Goal: Task Accomplishment & Management: Manage account settings

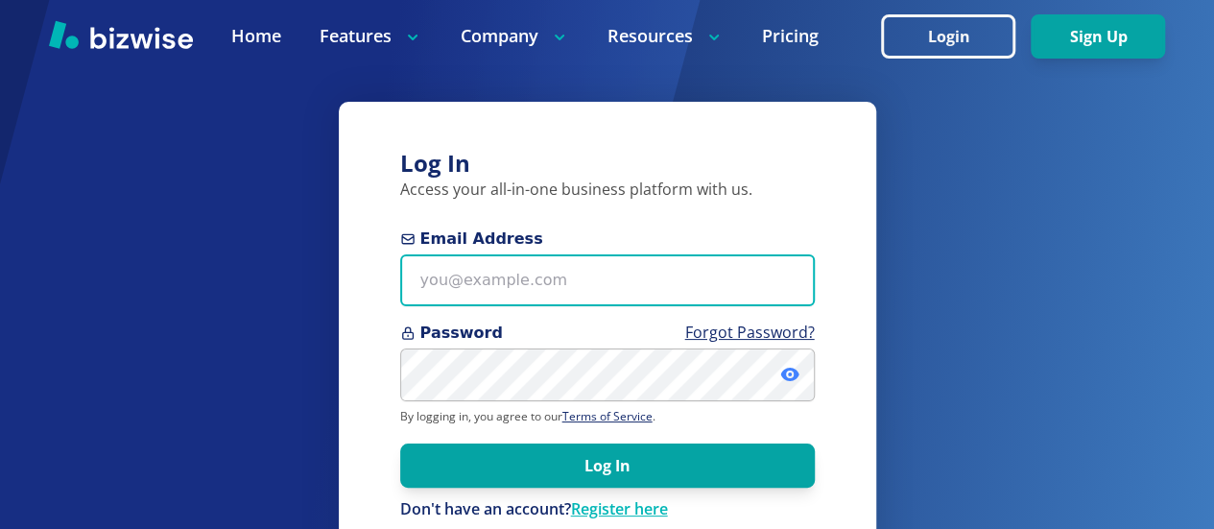
type input "info@jjplanter.com"
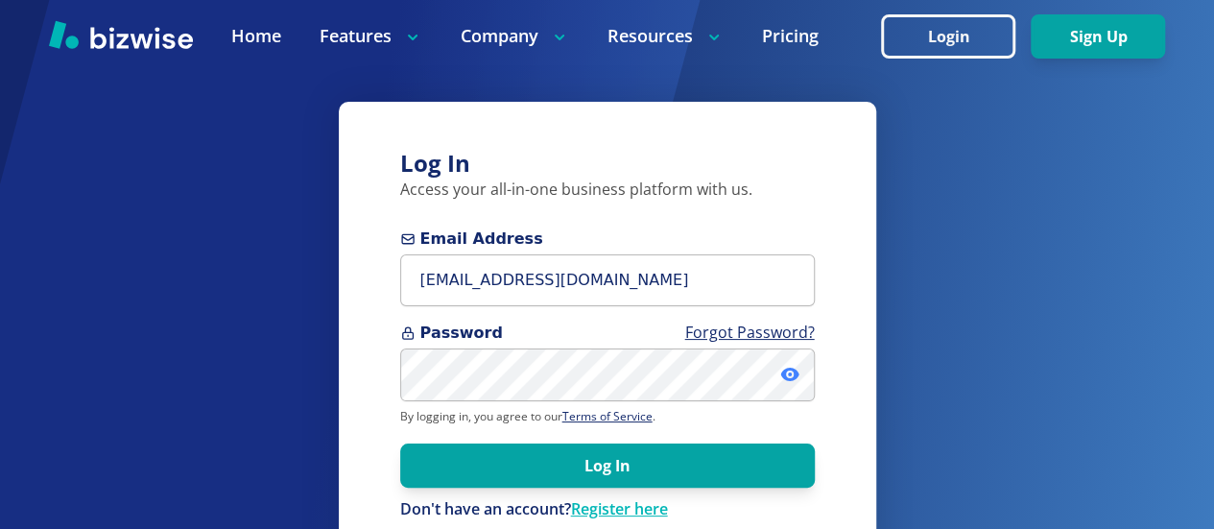
click at [790, 374] on icon at bounding box center [790, 374] width 4 height 4
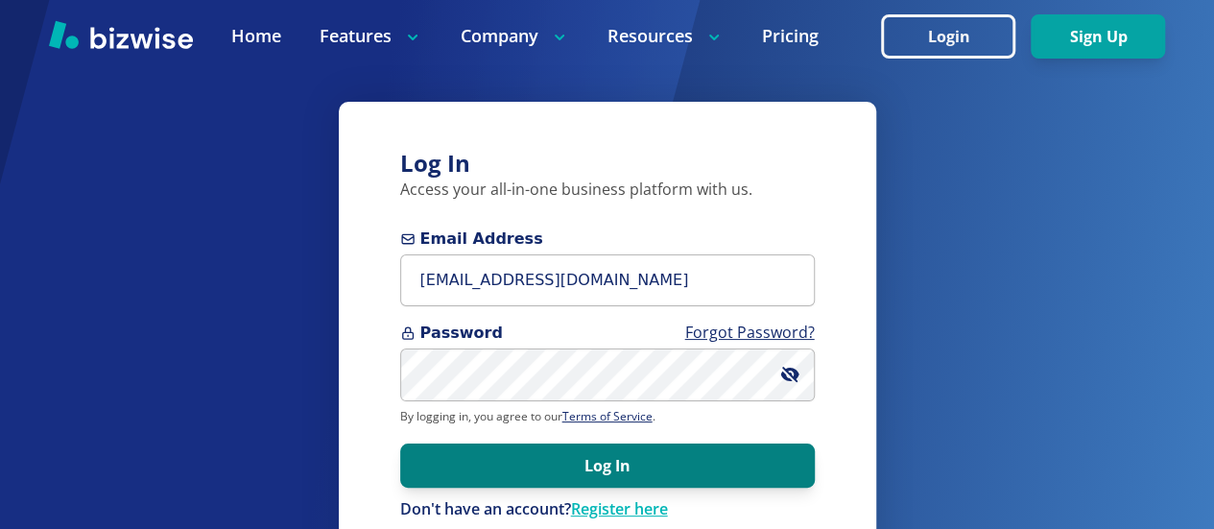
click at [599, 464] on button "Log In" at bounding box center [607, 465] width 415 height 44
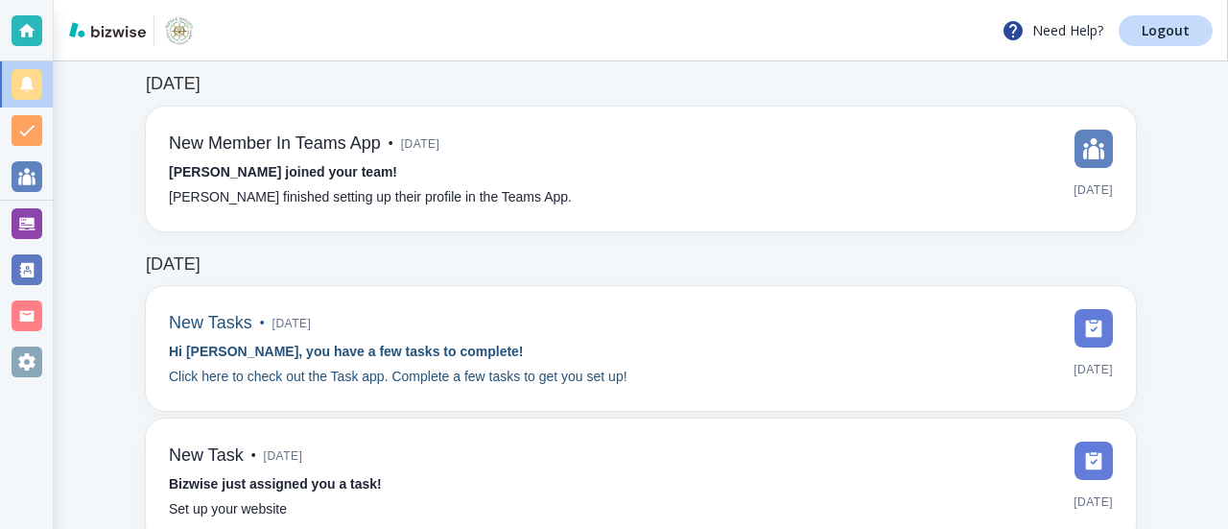
scroll to position [192, 0]
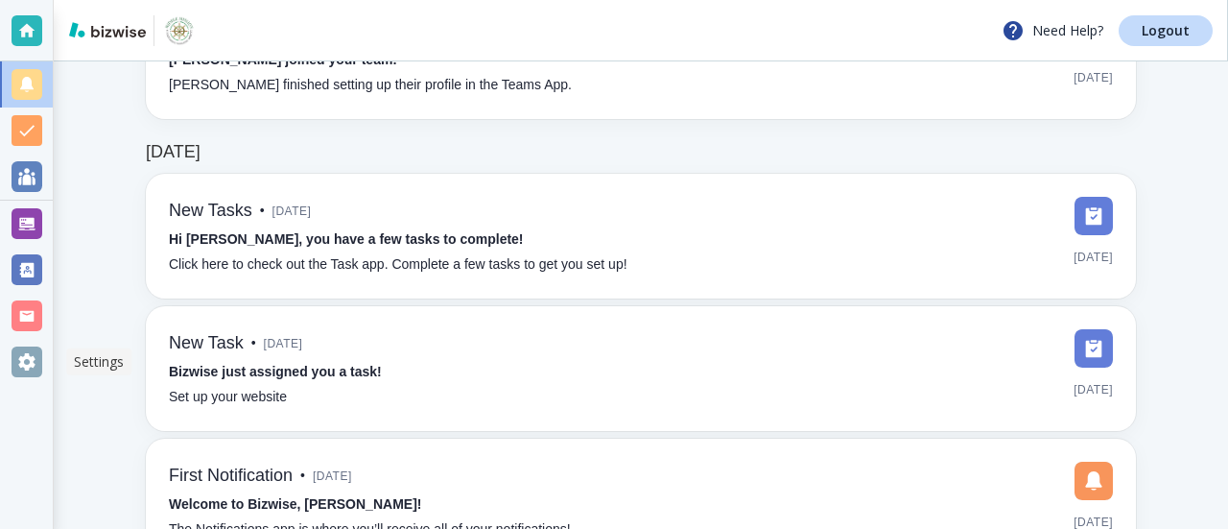
click at [17, 360] on div at bounding box center [27, 361] width 31 height 31
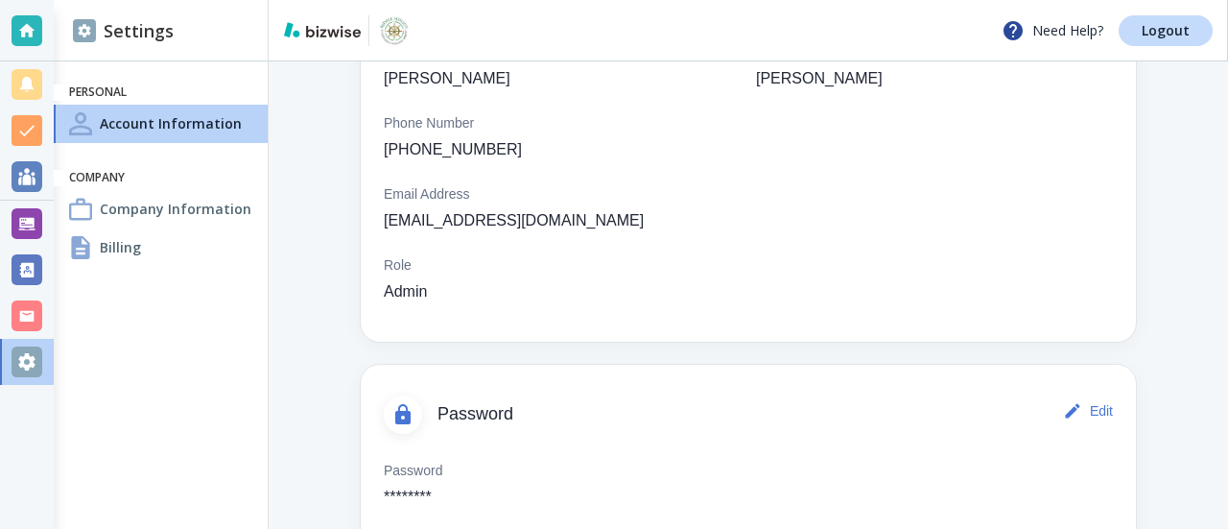
scroll to position [274, 0]
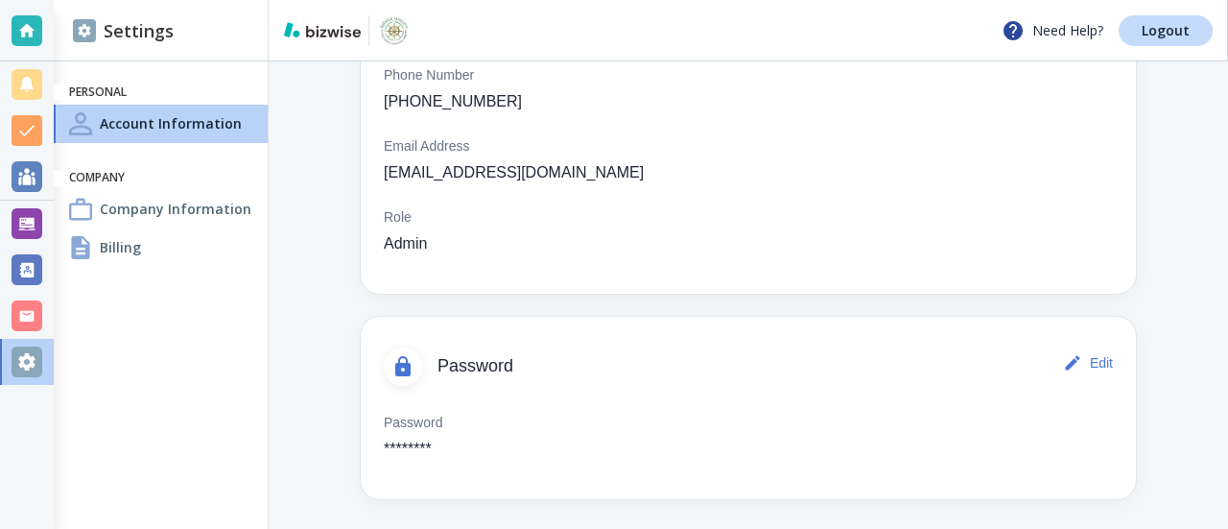
click at [107, 243] on h4 "Billing" at bounding box center [120, 247] width 41 height 20
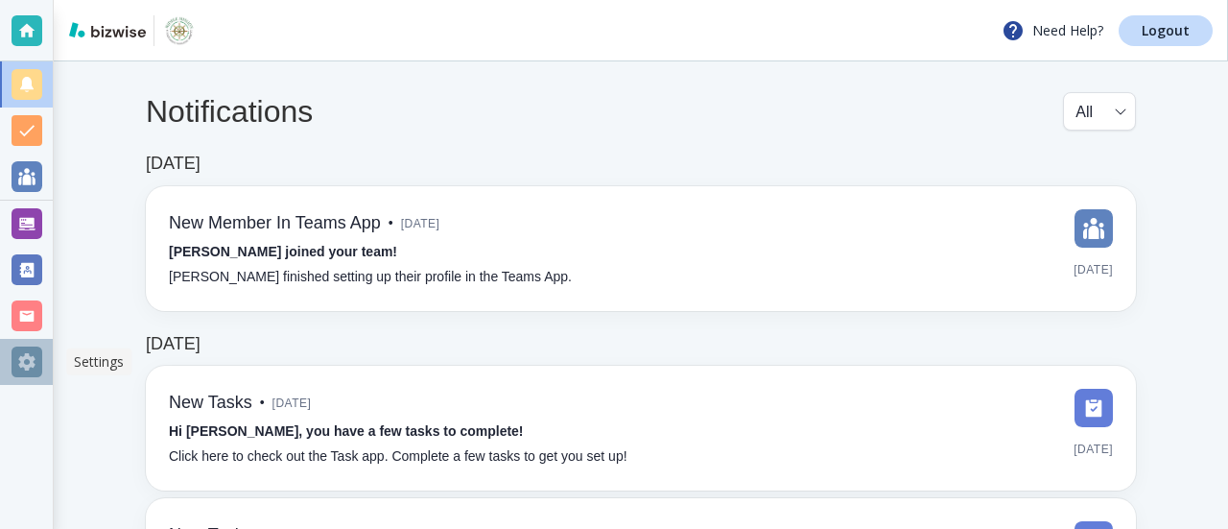
click at [20, 365] on div at bounding box center [27, 361] width 31 height 31
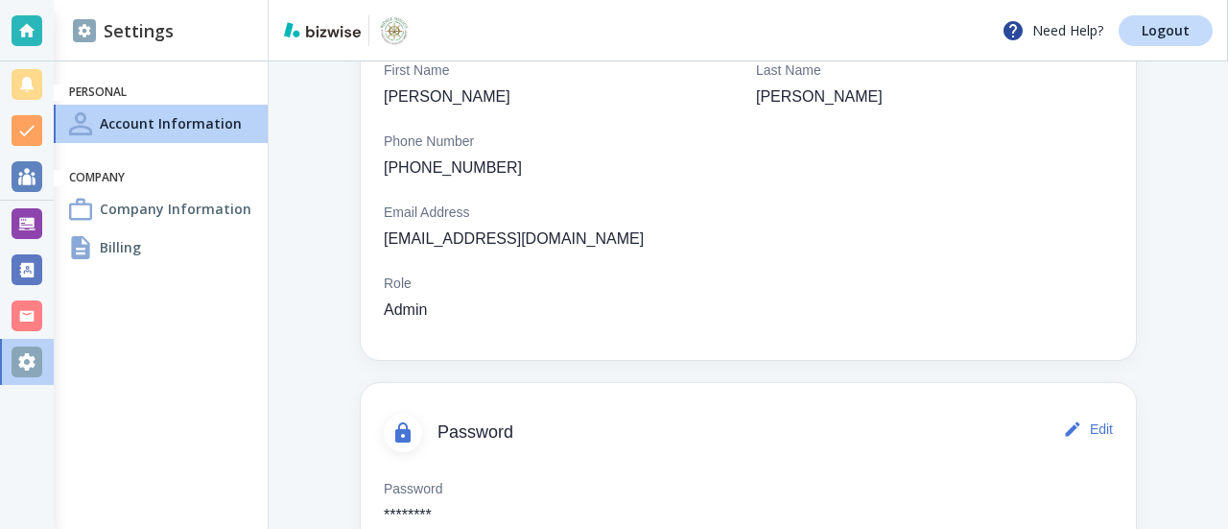
scroll to position [178, 0]
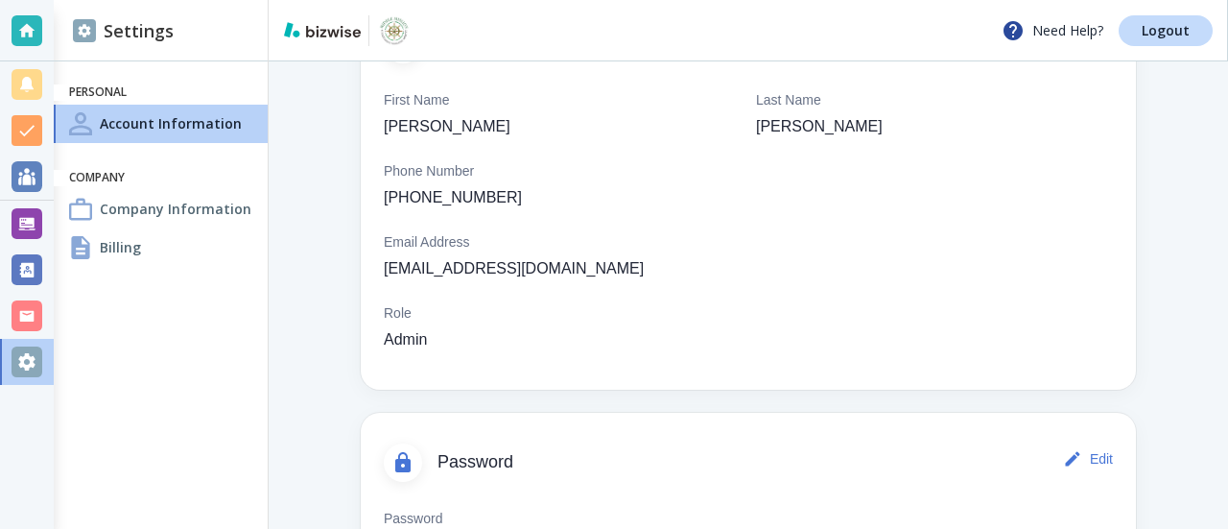
click at [107, 247] on h4 "Billing" at bounding box center [120, 247] width 41 height 20
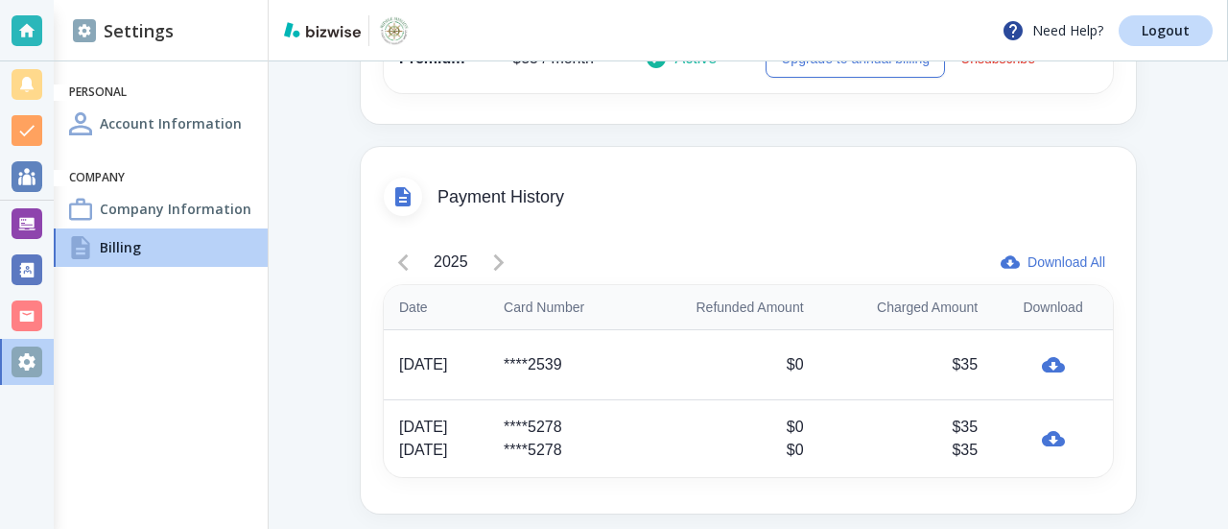
scroll to position [617, 0]
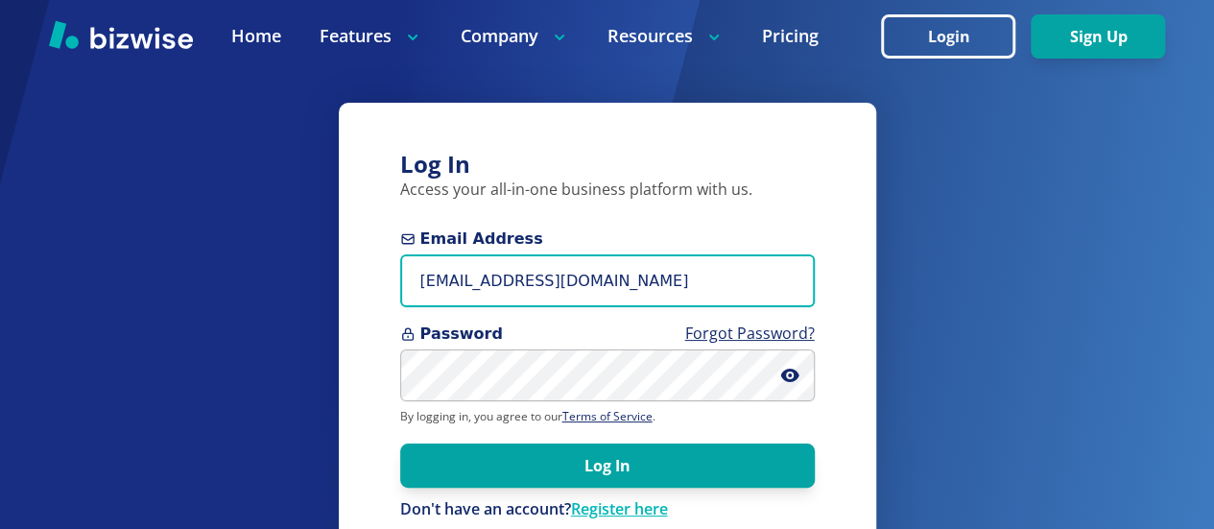
click at [415, 277] on input "info@jjplanter.com" at bounding box center [607, 280] width 415 height 53
click at [422, 287] on input "info@jjplanter.com" at bounding box center [607, 280] width 415 height 53
click at [419, 283] on input "info@jjplanter.com" at bounding box center [607, 280] width 415 height 53
type input "m"
paste input "info+1@jjplanter.com"
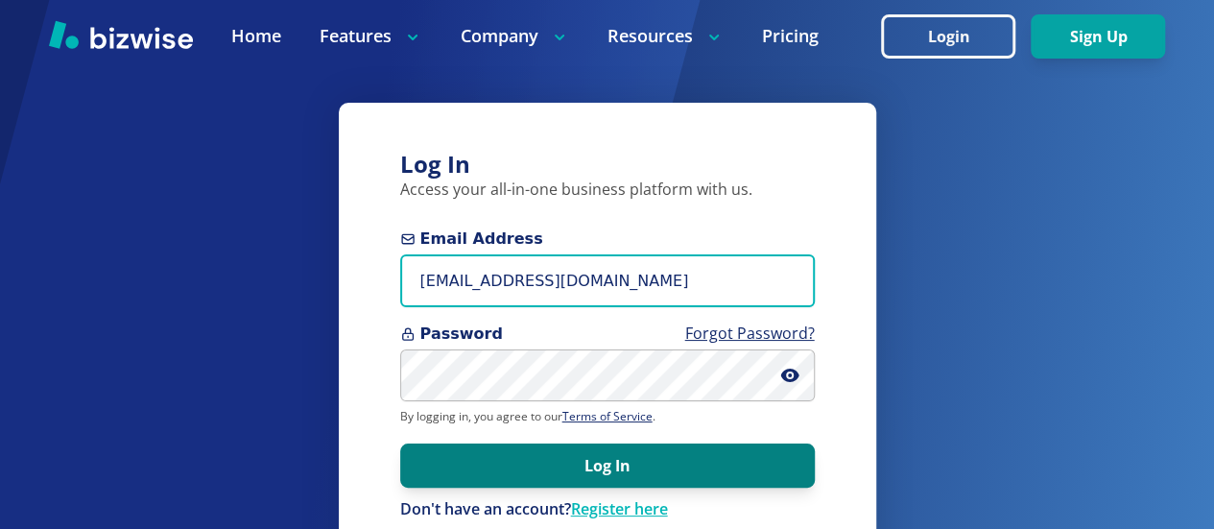
type input "info+1@jjplanter.com"
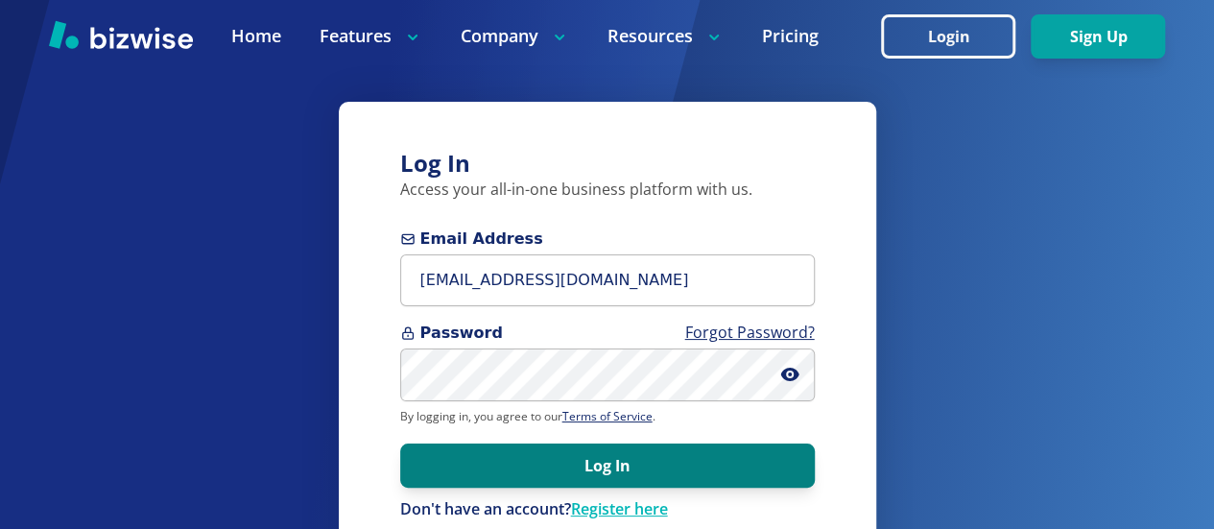
click at [566, 473] on button "Log In" at bounding box center [607, 465] width 415 height 44
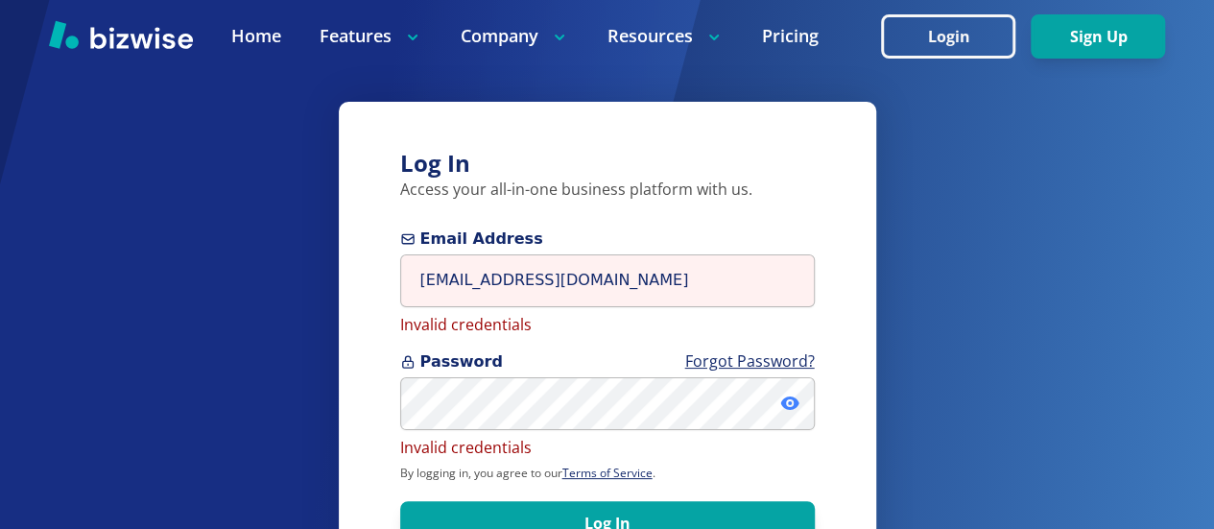
click at [787, 398] on icon at bounding box center [789, 402] width 18 height 13
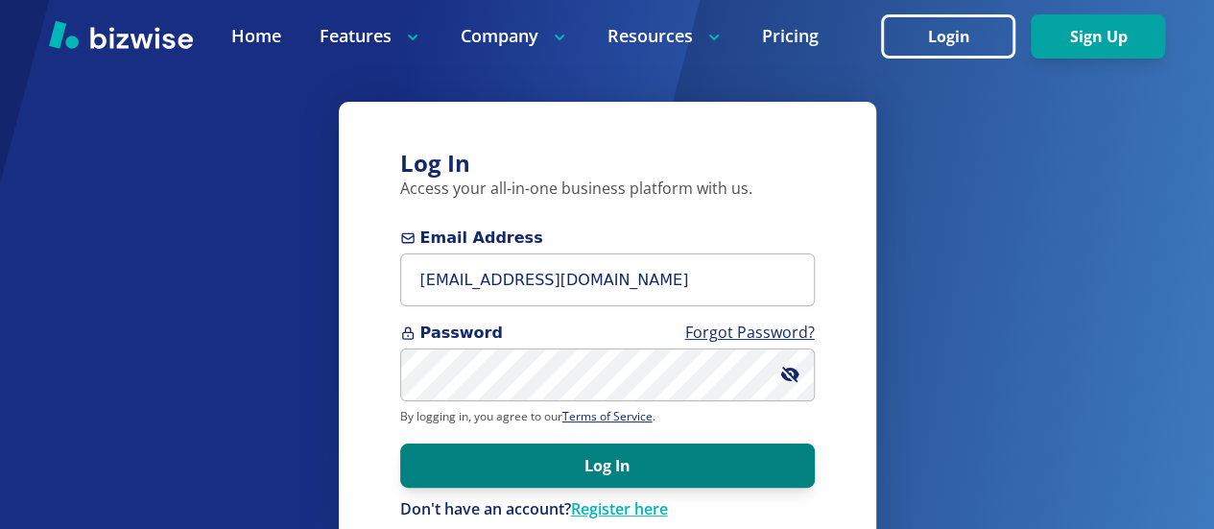
click at [589, 463] on button "Log In" at bounding box center [607, 465] width 415 height 44
click at [566, 477] on button "Log In" at bounding box center [607, 465] width 415 height 44
